Goal: Find specific fact: Find specific fact

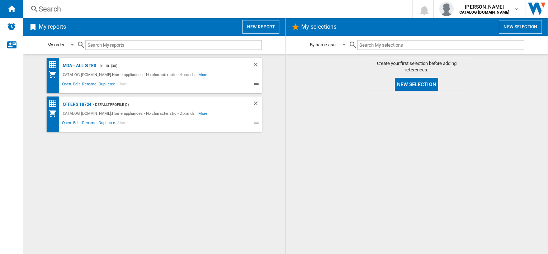
click at [67, 85] on span "Open" at bounding box center [66, 85] width 11 height 9
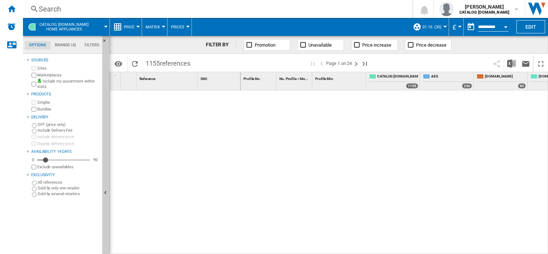
click at [271, 10] on div "Search" at bounding box center [216, 9] width 355 height 10
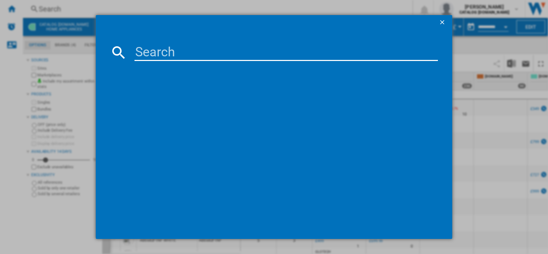
click at [203, 56] on input at bounding box center [286, 52] width 303 height 17
paste input "OSC5S14ES"
type input "OSC5S14ES"
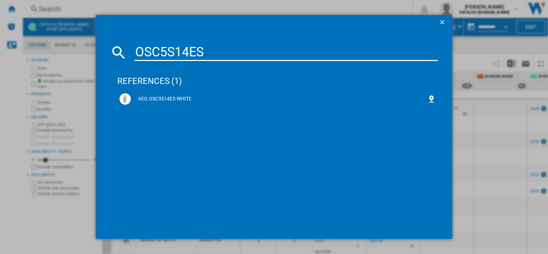
click at [203, 56] on input "OSC5S14ES" at bounding box center [286, 52] width 303 height 17
click at [156, 95] on div "AEG OSC5S14ES WHITE" at bounding box center [277, 98] width 316 height 11
click at [248, 43] on md-dialog-content "OSC5S14ES references (1) AEG OSC5S14ES WHITE" at bounding box center [274, 133] width 356 height 209
click at [173, 99] on div "AEG OSC5S14ES WHITE" at bounding box center [279, 98] width 296 height 7
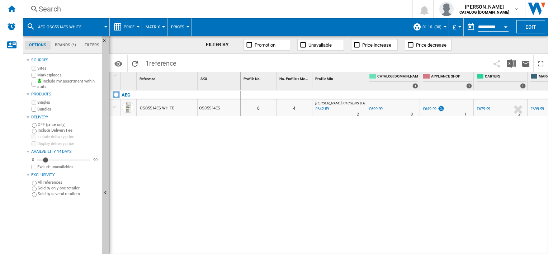
click at [315, 142] on div "0 0 6 4 [PERSON_NAME] KITCHENS & APPL : UK [PERSON_NAME] KITCHENS AND APPLIANCE…" at bounding box center [395, 172] width 308 height 164
drag, startPoint x: 353, startPoint y: 126, endPoint x: 316, endPoint y: 83, distance: 57.0
click at [316, 83] on div "Profile No. 1 No. Profile < Me 1 Profile Min 1 CATALOG [DOMAIN_NAME] 1 APPLIANC…" at bounding box center [394, 163] width 307 height 182
drag, startPoint x: 316, startPoint y: 83, endPoint x: 306, endPoint y: 95, distance: 15.5
click at [306, 95] on div "0" at bounding box center [295, 95] width 36 height 9
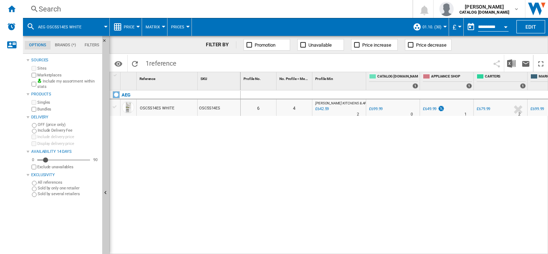
click at [312, 126] on div "0 0 6 4 [PERSON_NAME] KITCHENS & APPL : UK [PERSON_NAME] KITCHENS AND APPLIANCE…" at bounding box center [395, 172] width 308 height 164
